Goal: Information Seeking & Learning: Learn about a topic

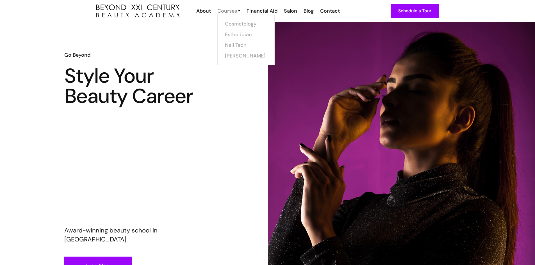
click at [226, 10] on div "Courses" at bounding box center [227, 10] width 20 height 7
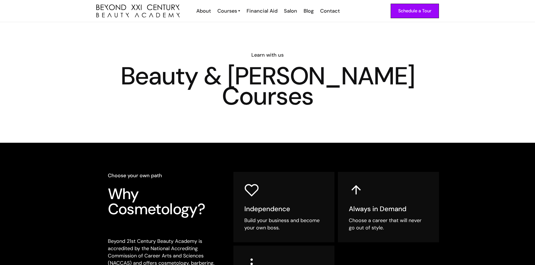
click at [226, 10] on div "Courses" at bounding box center [227, 10] width 20 height 7
click at [236, 35] on link "Esthetician" at bounding box center [248, 34] width 42 height 11
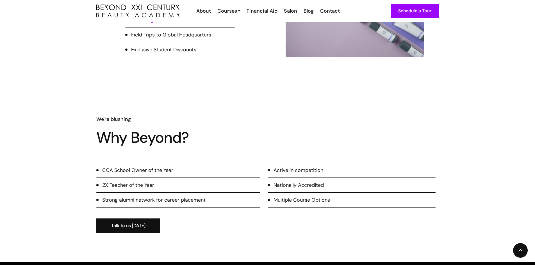
scroll to position [477, 0]
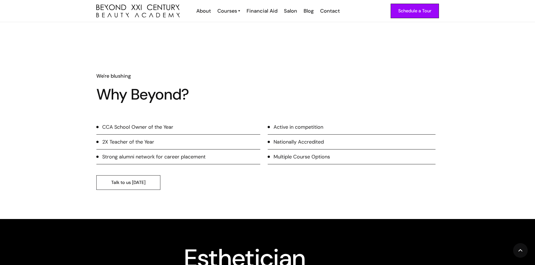
click at [128, 181] on link "Talk to us [DATE]" at bounding box center [128, 182] width 64 height 15
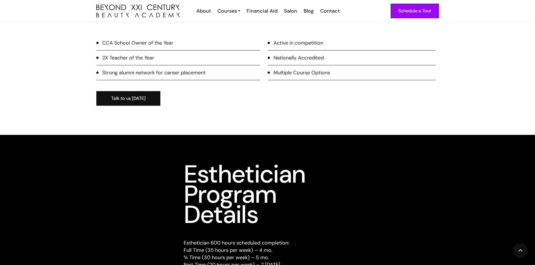
scroll to position [702, 0]
